Goal: Task Accomplishment & Management: Use online tool/utility

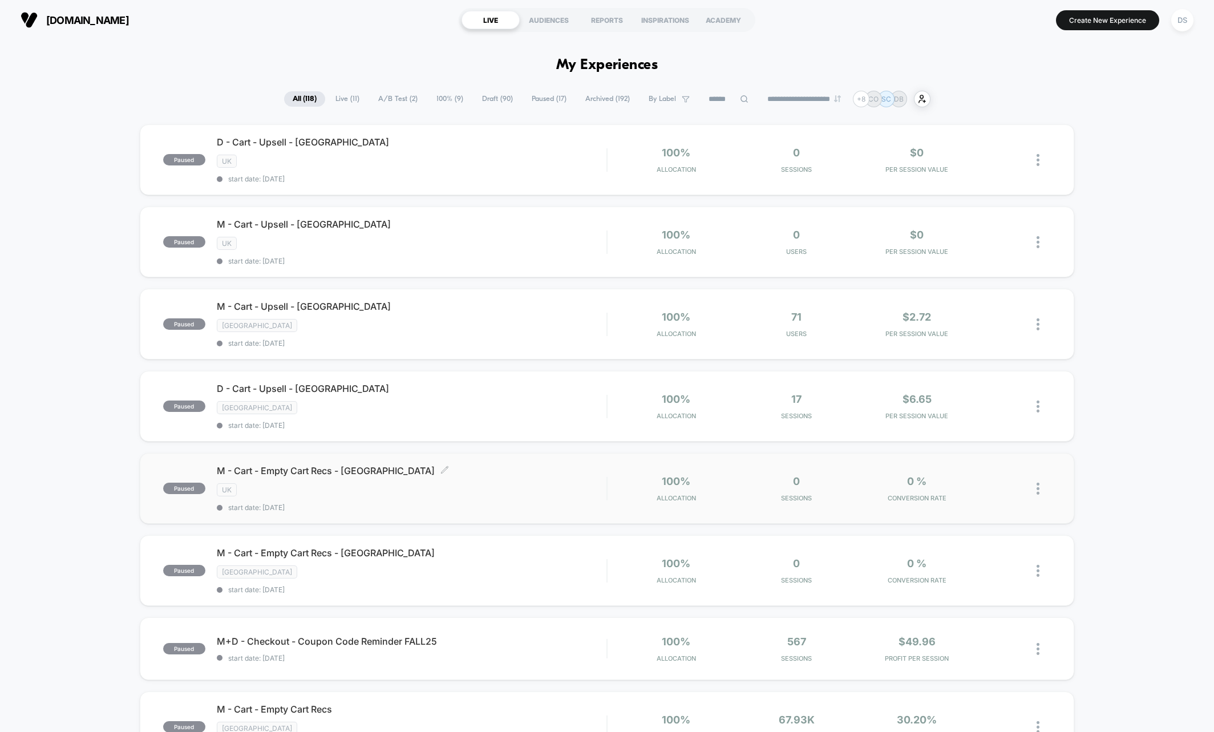
click at [502, 483] on div "UK" at bounding box center [412, 489] width 390 height 13
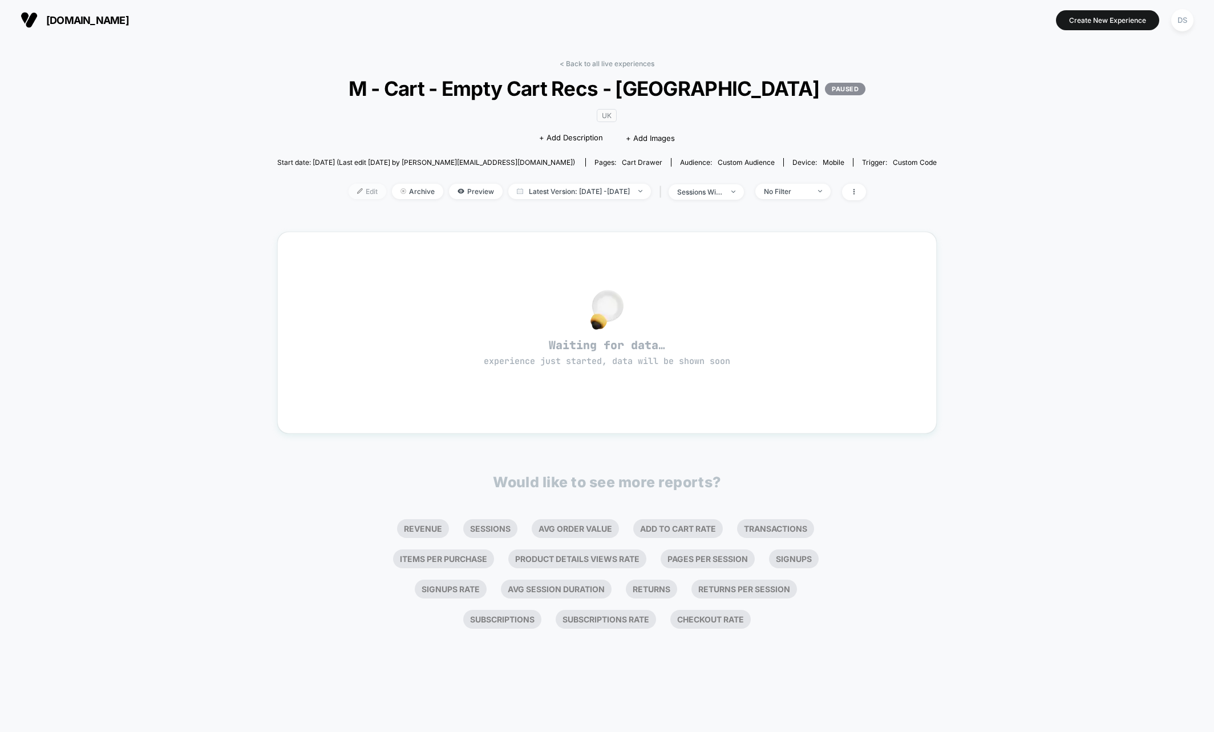
click at [358, 187] on span "Edit" at bounding box center [367, 191] width 38 height 15
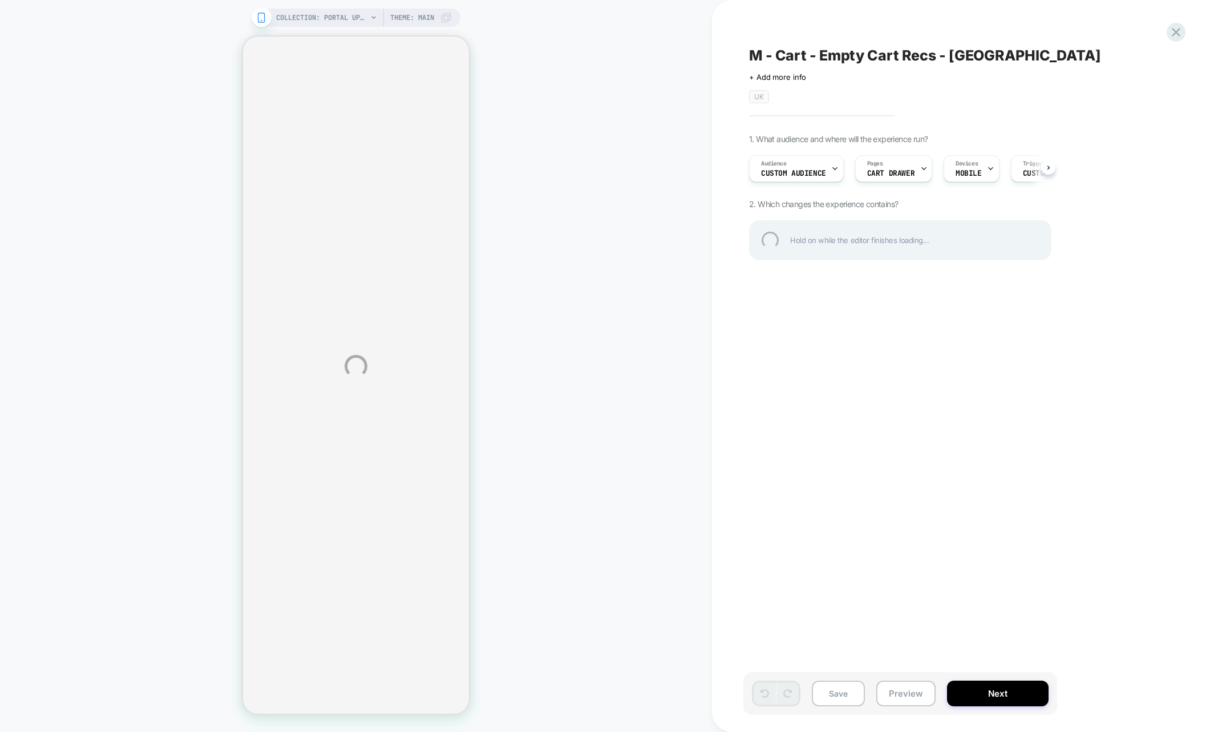
click at [810, 170] on div "COLLECTION: Portal Upsell (Category) COLLECTION: Portal Upsell (Category) Theme…" at bounding box center [607, 366] width 1214 height 732
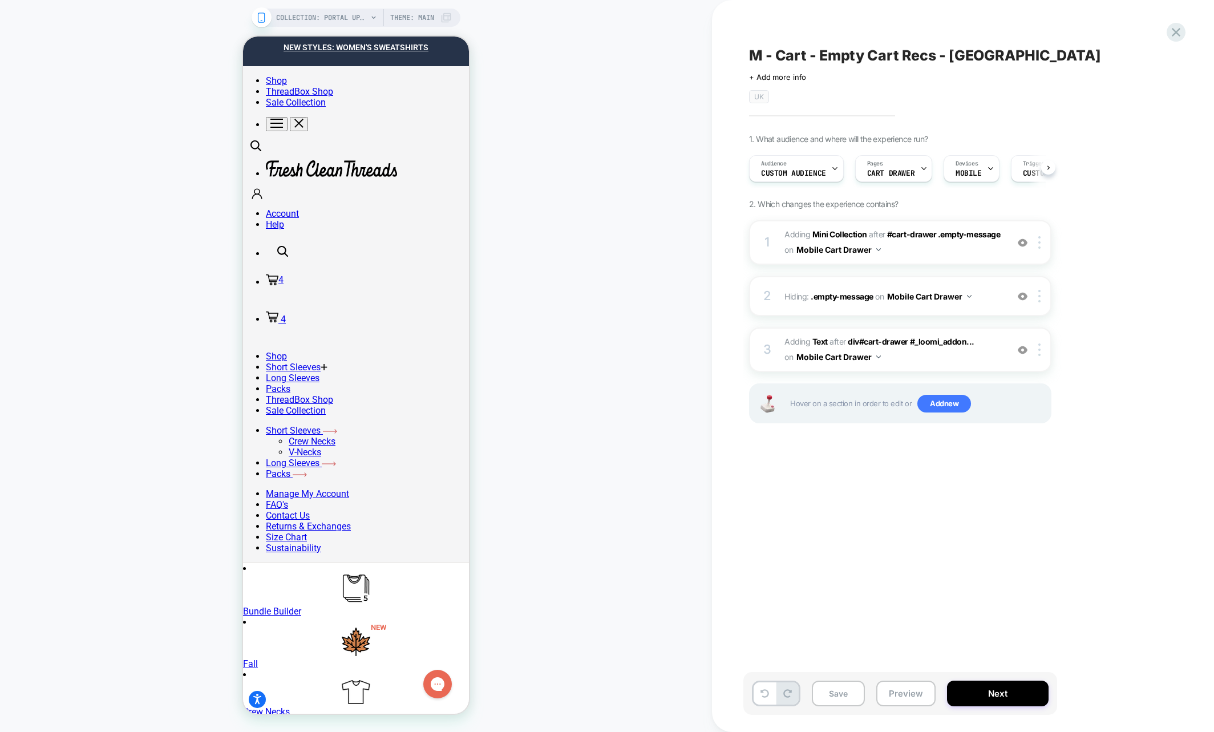
scroll to position [0, 1]
click at [793, 173] on span "Custom Audience" at bounding box center [792, 173] width 65 height 8
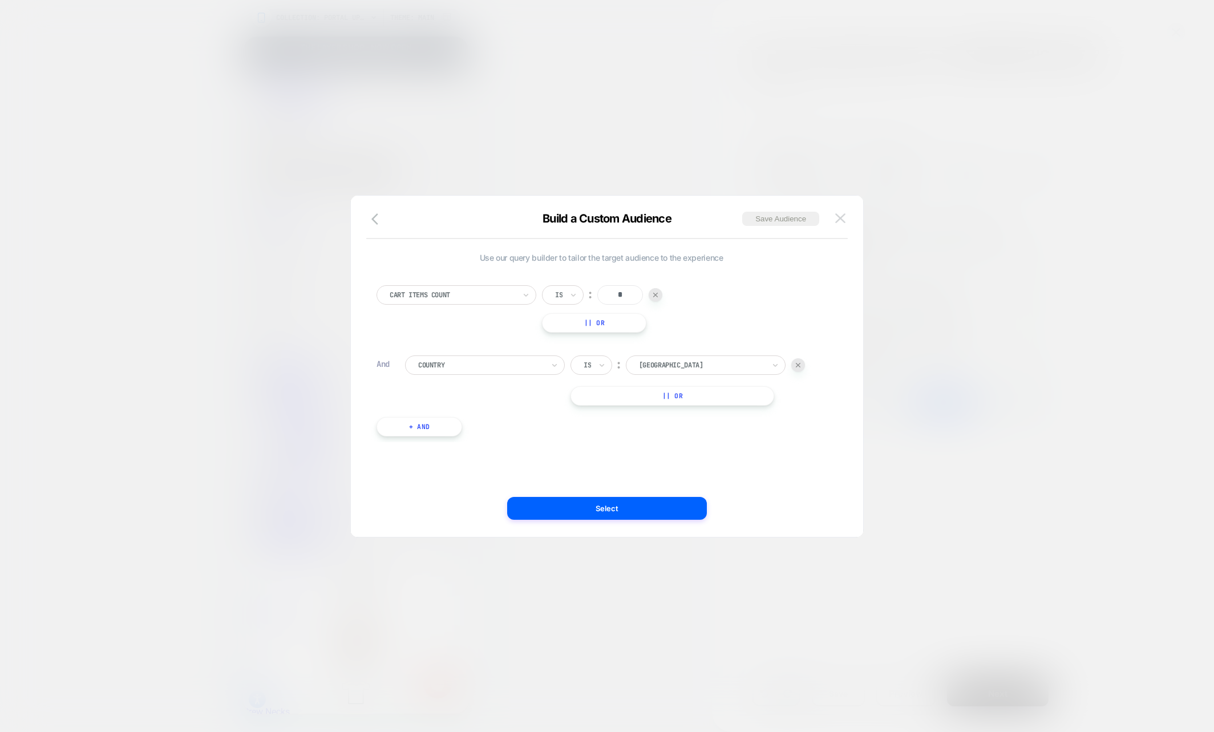
click at [833, 215] on button at bounding box center [839, 218] width 17 height 17
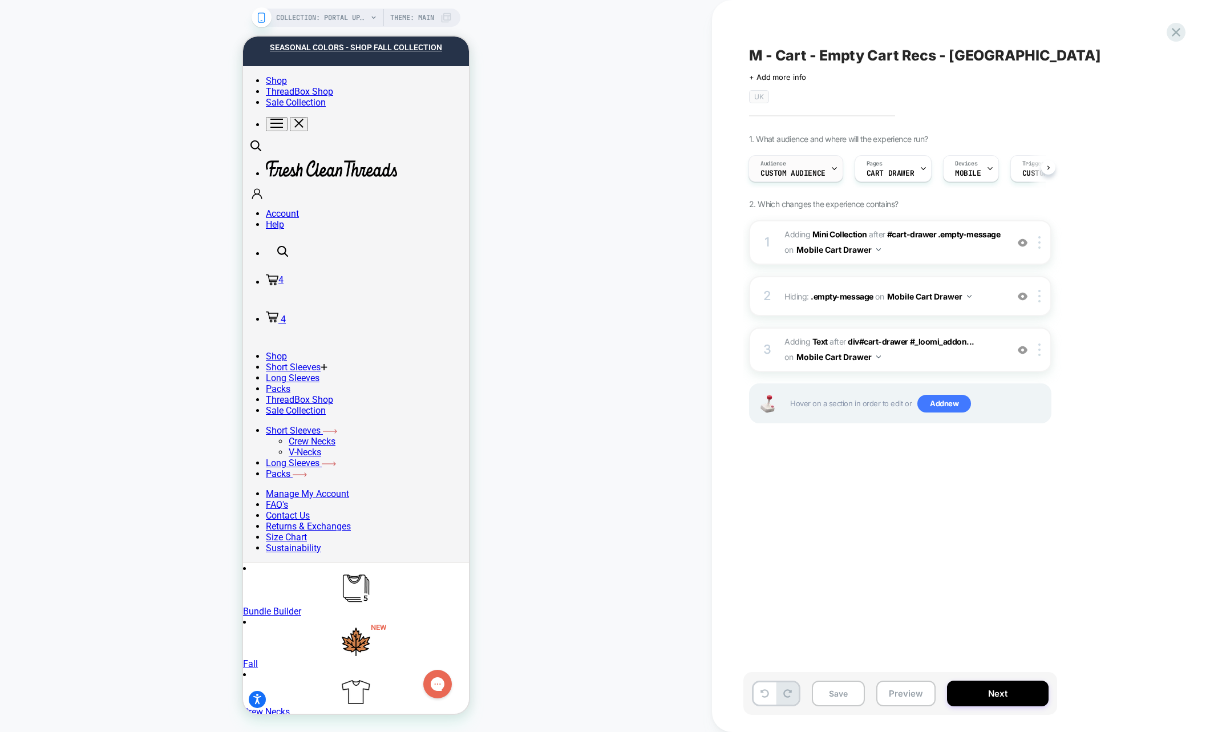
click at [813, 176] on div "Audience Custom Audience" at bounding box center [793, 169] width 88 height 26
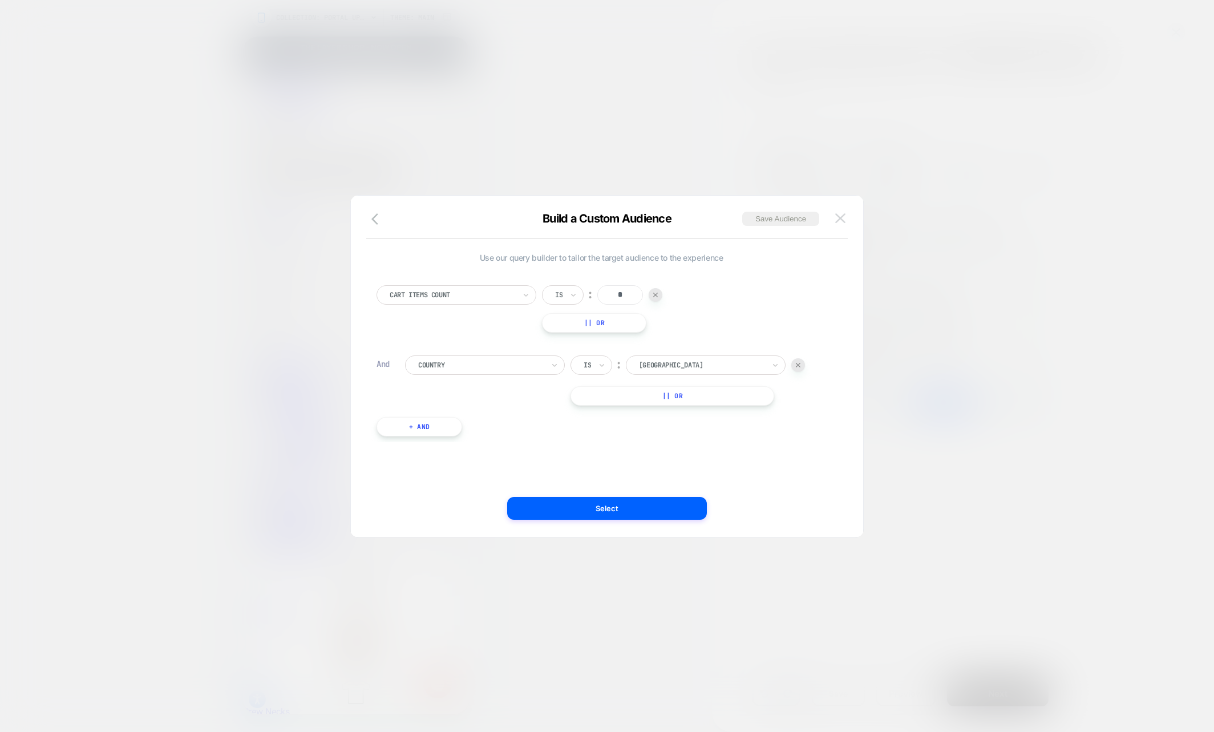
click at [836, 211] on button at bounding box center [839, 218] width 17 height 17
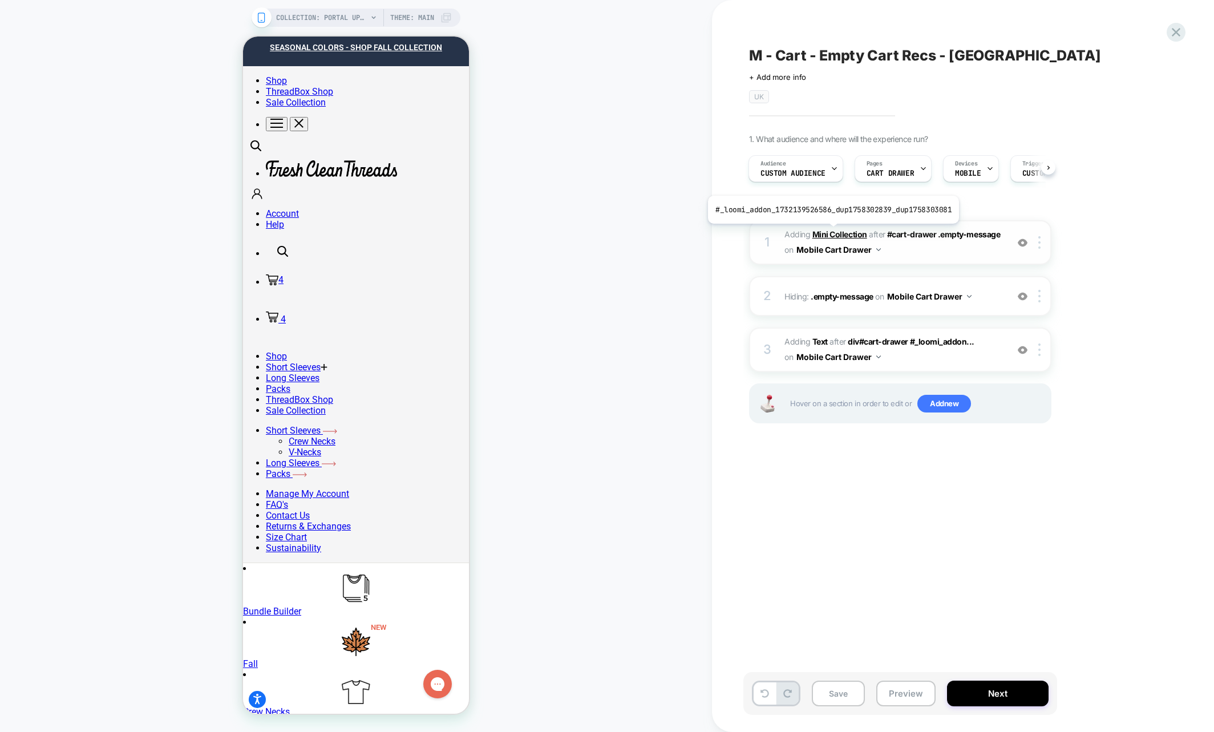
click at [830, 232] on b "Mini Collection" at bounding box center [839, 234] width 55 height 10
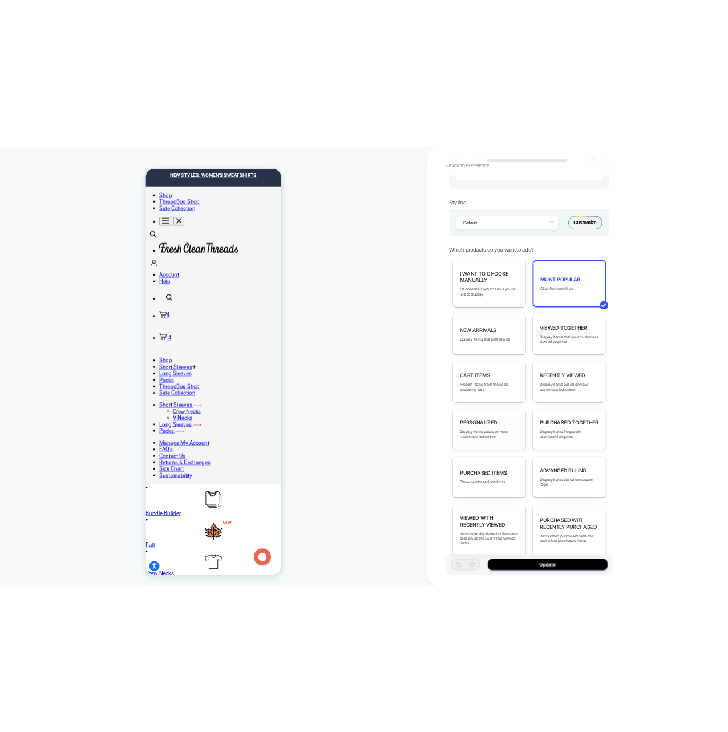
scroll to position [461, 0]
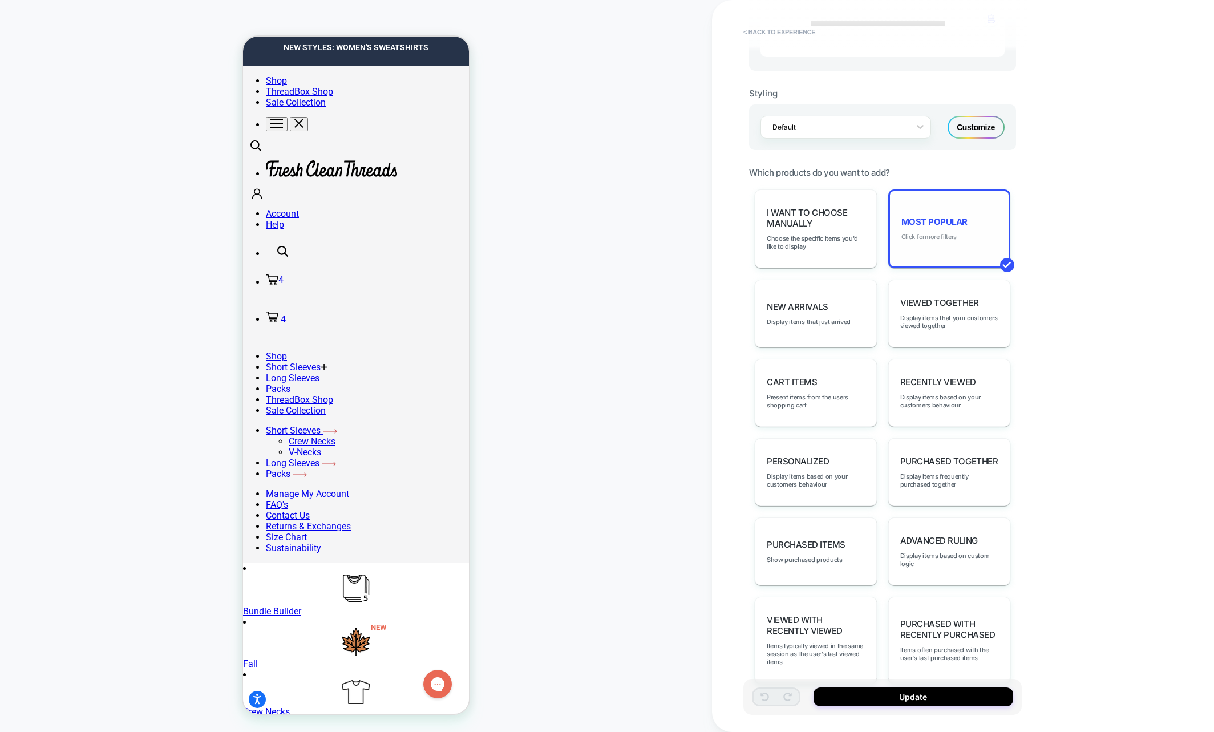
click at [947, 233] on u "more filters" at bounding box center [940, 237] width 32 height 8
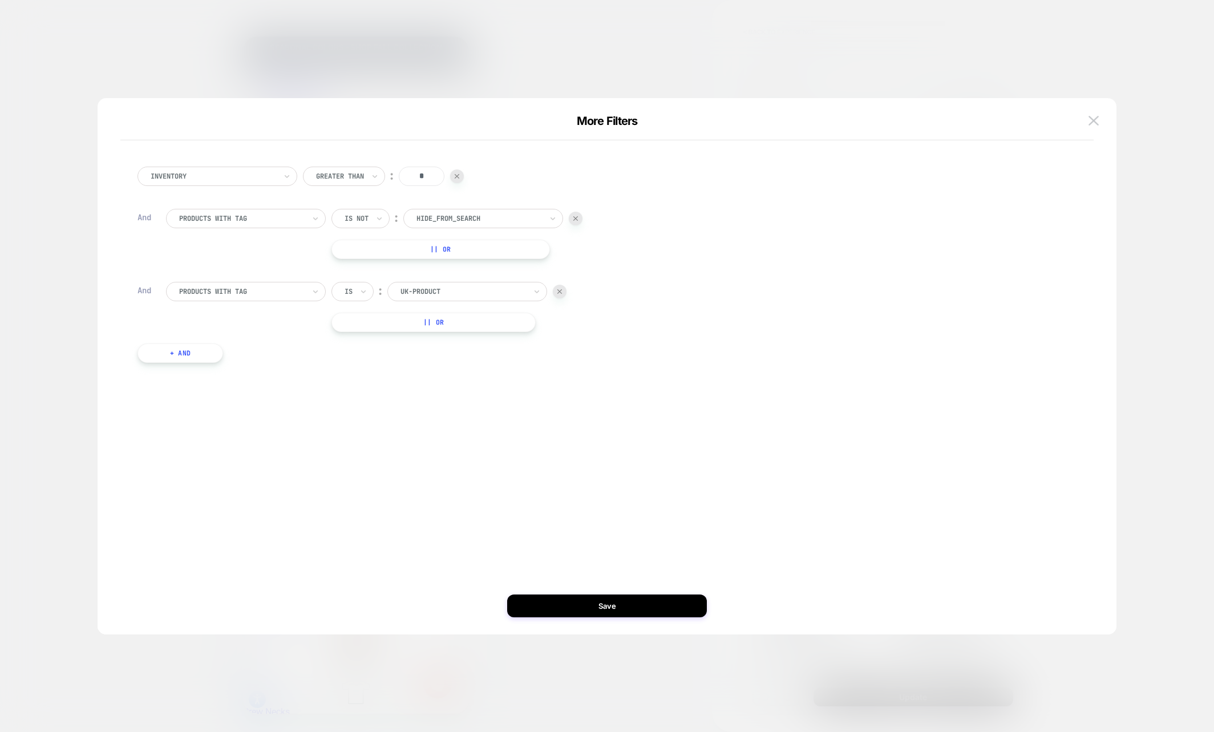
click at [223, 297] on div "products with tag" at bounding box center [242, 291] width 128 height 13
